Goal: Task Accomplishment & Management: Manage account settings

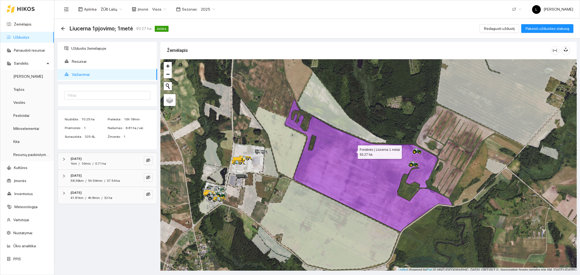
click at [353, 151] on icon at bounding box center [368, 166] width 167 height 132
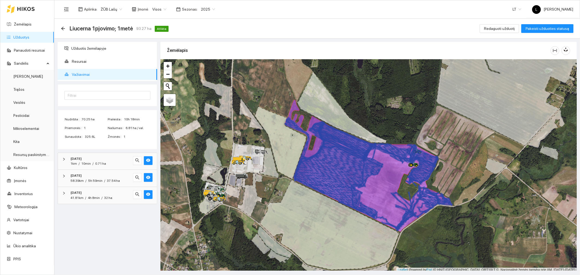
scroll to position [1, 0]
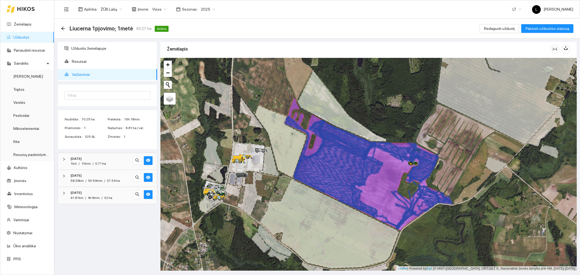
click at [378, 183] on icon at bounding box center [368, 164] width 167 height 132
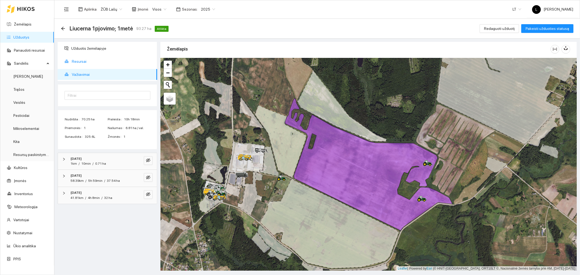
click at [90, 64] on span "Resursai" at bounding box center [112, 61] width 81 height 11
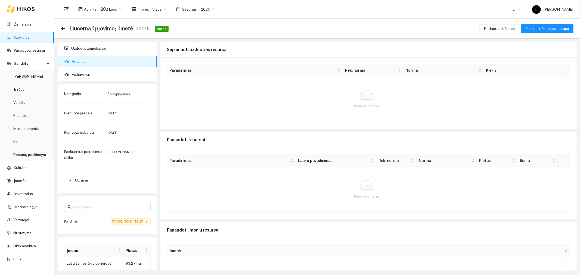
scroll to position [39, 0]
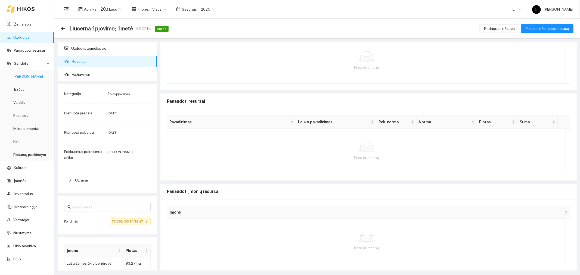
click at [23, 78] on link "[PERSON_NAME]" at bounding box center [28, 76] width 30 height 4
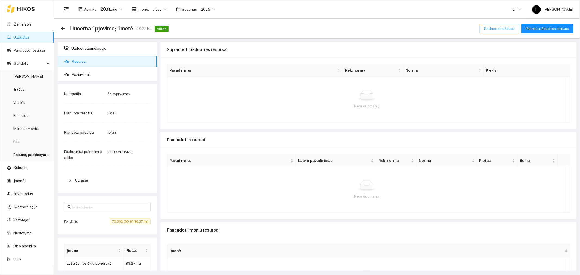
click at [501, 27] on span "Redaguoti užduotį" at bounding box center [499, 29] width 31 height 6
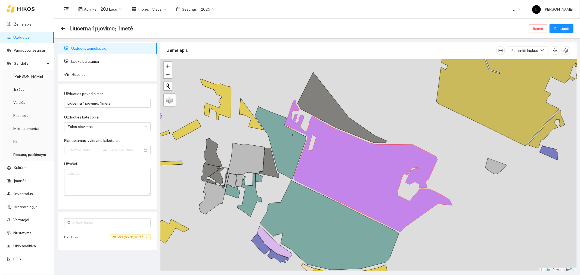
type input "2025-07-01"
type input "2025-07-31"
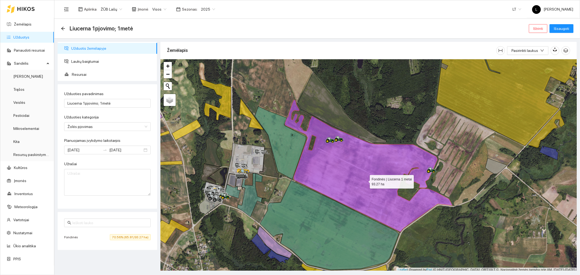
click at [365, 180] on icon at bounding box center [368, 166] width 167 height 132
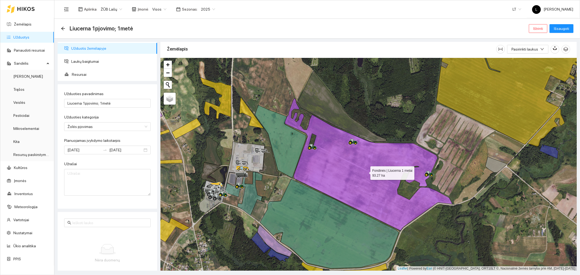
click at [365, 181] on icon at bounding box center [368, 164] width 167 height 132
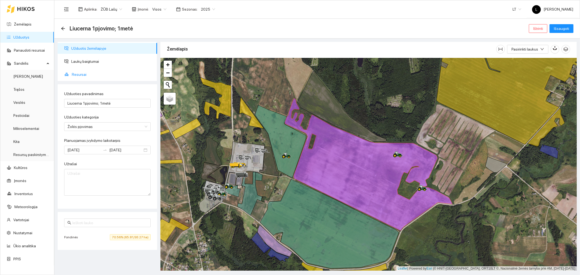
click at [80, 71] on span "Resursai" at bounding box center [112, 74] width 81 height 11
